Goal: Task Accomplishment & Management: Use online tool/utility

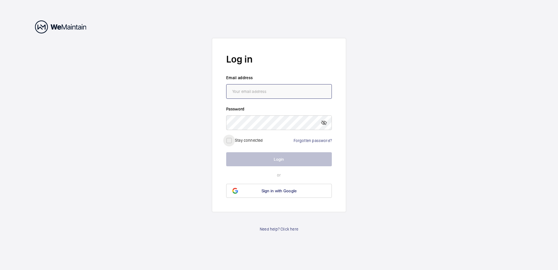
type input "kever.petersdahane@cbre.com"
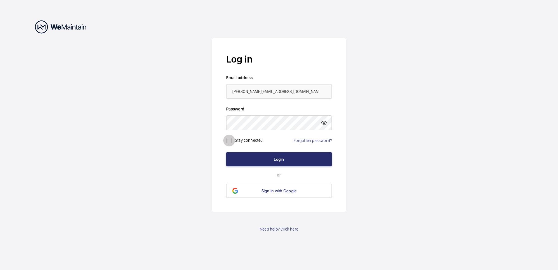
click at [229, 140] on input "checkbox" at bounding box center [229, 140] width 12 height 12
checkbox input "true"
click at [248, 163] on button "Login" at bounding box center [279, 159] width 106 height 14
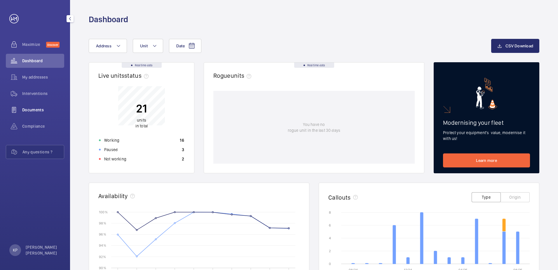
click at [41, 113] on div "Documents" at bounding box center [35, 110] width 58 height 14
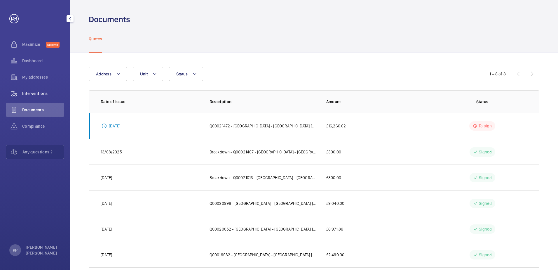
click at [40, 92] on span "Interventions" at bounding box center [43, 93] width 42 height 6
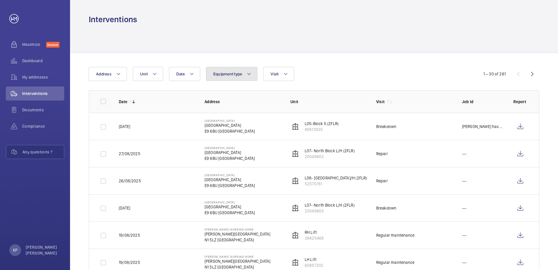
click at [249, 76] on mat-icon at bounding box center [248, 73] width 5 height 7
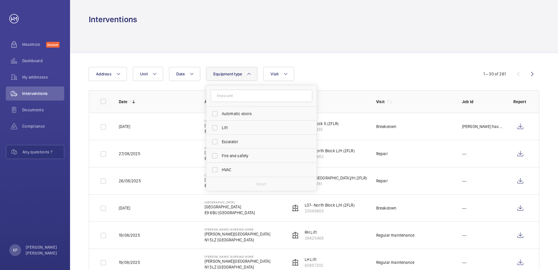
drag, startPoint x: 335, startPoint y: 60, endPoint x: 261, endPoint y: 63, distance: 74.2
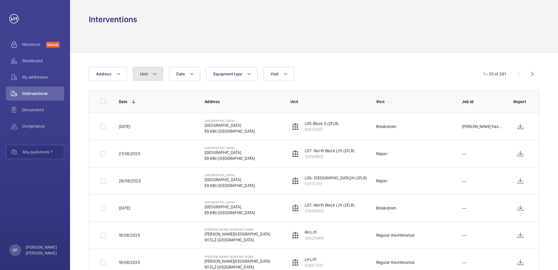
click at [153, 74] on mat-icon at bounding box center [154, 73] width 5 height 7
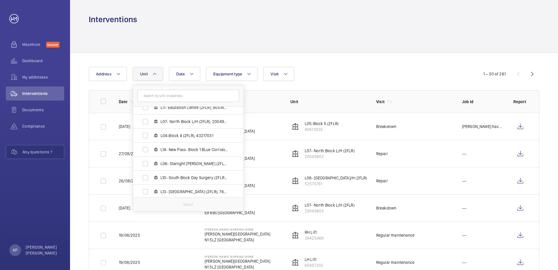
scroll to position [115, 0]
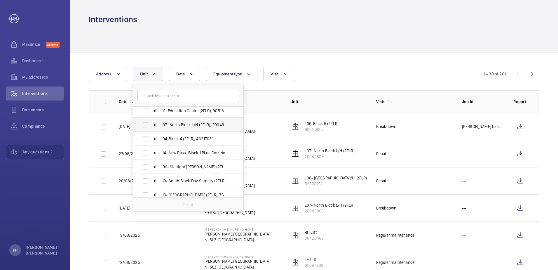
click at [145, 124] on label "L07- North Block L/H (2FLR), 20049803" at bounding box center [183, 125] width 101 height 14
click at [145, 124] on input "L07- North Block L/H (2FLR), 20049803" at bounding box center [145, 125] width 12 height 12
checkbox input "true"
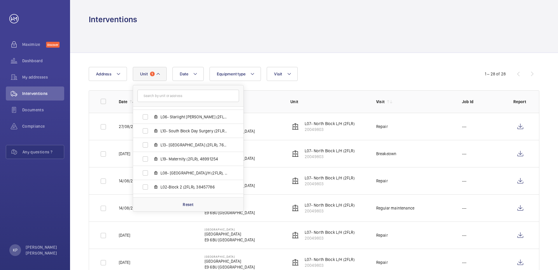
scroll to position [175, 0]
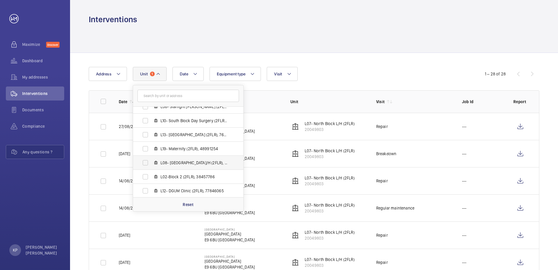
click at [145, 162] on label "L08- North Block R/H (2FLR), 52570761" at bounding box center [183, 162] width 101 height 14
click at [145, 162] on input "L08- North Block R/H (2FLR), 52570761" at bounding box center [145, 163] width 12 height 12
checkbox input "true"
click at [380, 78] on div "Date Address Unit 2 Homerton Hospital - Homerton Hospital, E9 6BU LONDON L05-Bl…" at bounding box center [279, 74] width 380 height 14
